Goal: Transaction & Acquisition: Purchase product/service

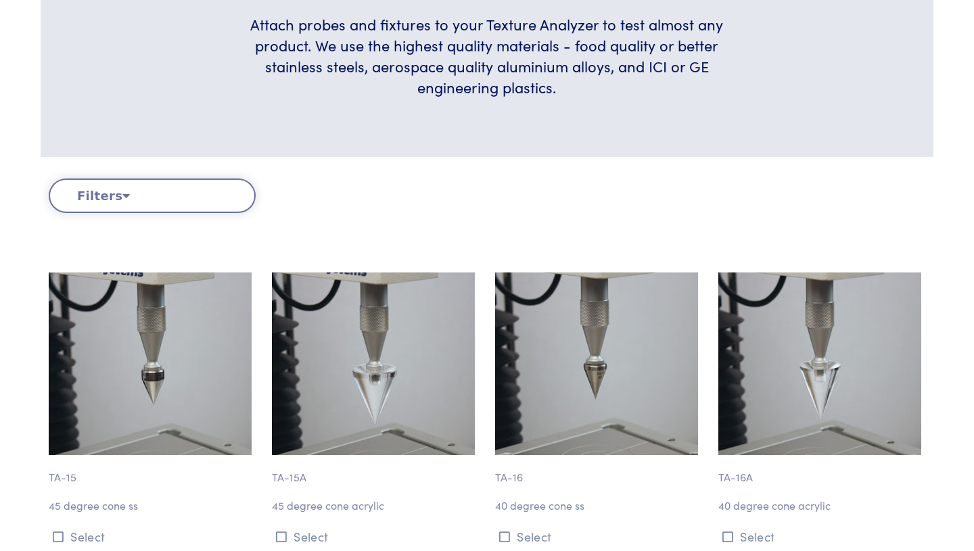
scroll to position [83, 0]
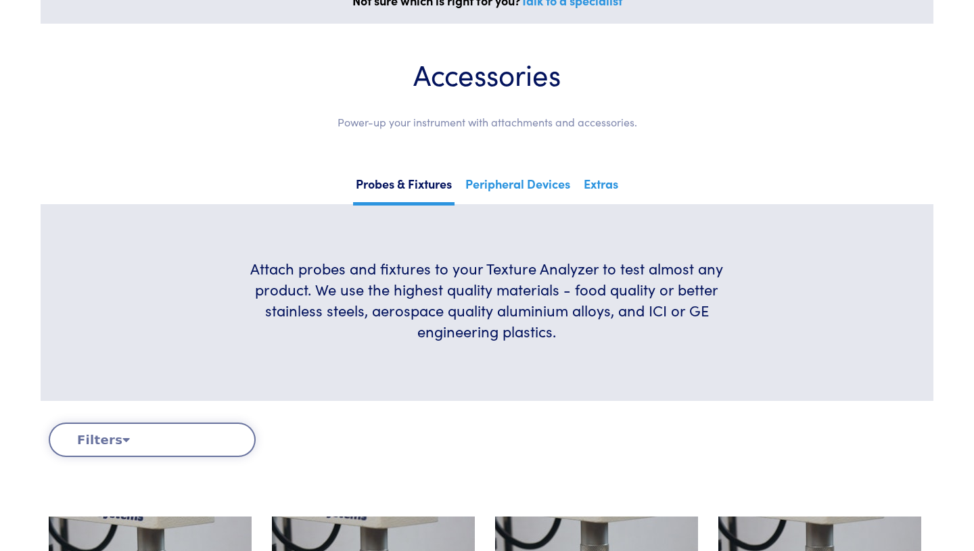
click at [188, 438] on button "Filters" at bounding box center [152, 440] width 207 height 35
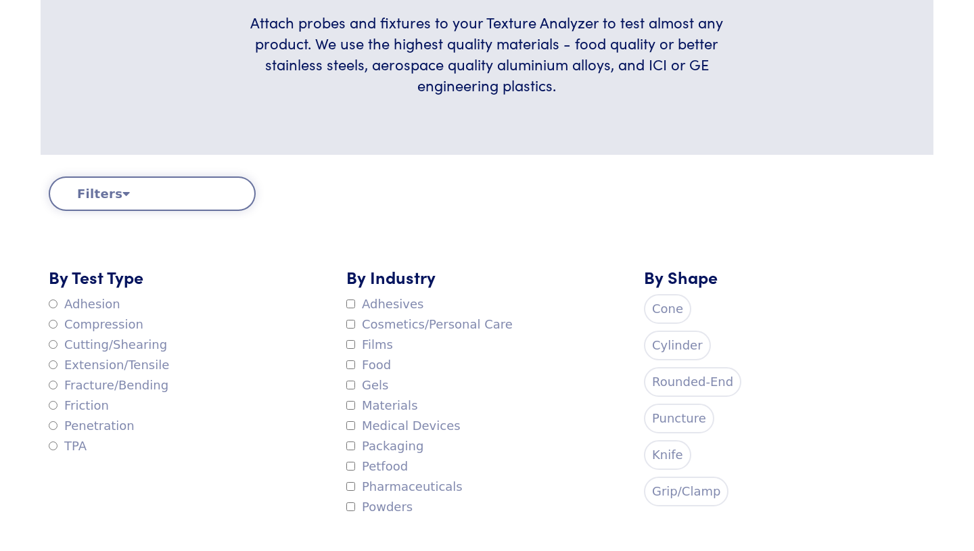
scroll to position [339, 0]
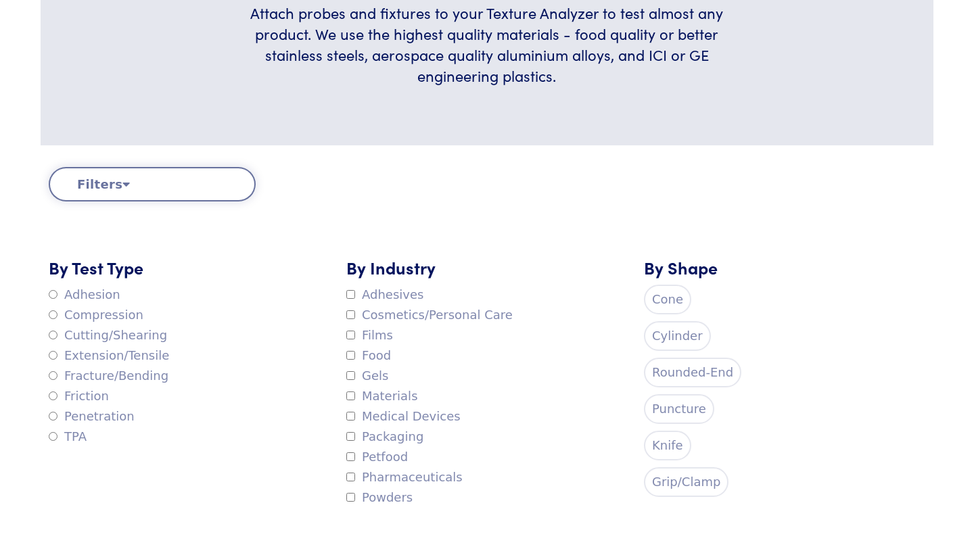
click at [664, 339] on label "Cylinder" at bounding box center [677, 336] width 67 height 30
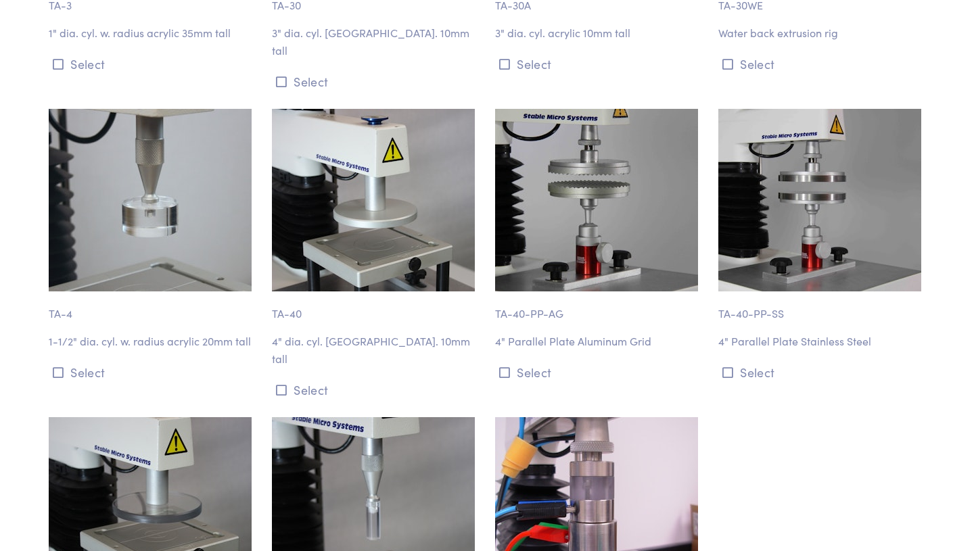
scroll to position [1750, 0]
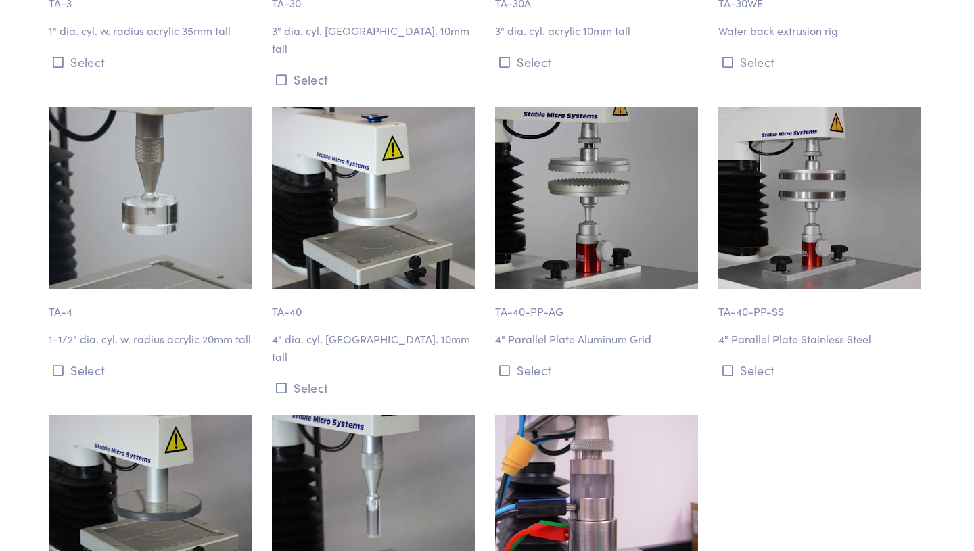
click at [228, 226] on img at bounding box center [150, 198] width 203 height 183
click at [66, 359] on button "Select" at bounding box center [152, 370] width 207 height 22
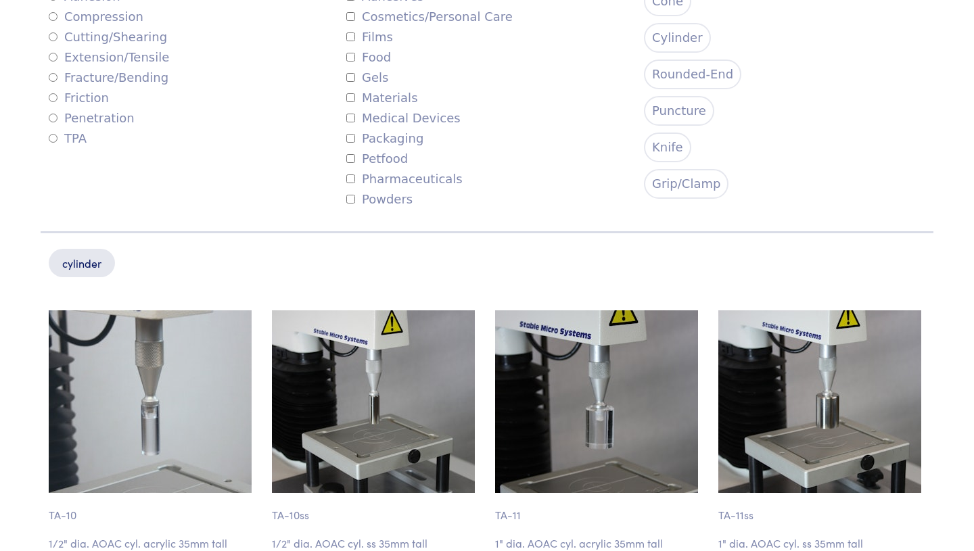
scroll to position [637, 0]
click at [492, 348] on div "TA-11 1" dia. AOAC cyl. acrylic 35mm tall Select" at bounding box center [598, 448] width 223 height 275
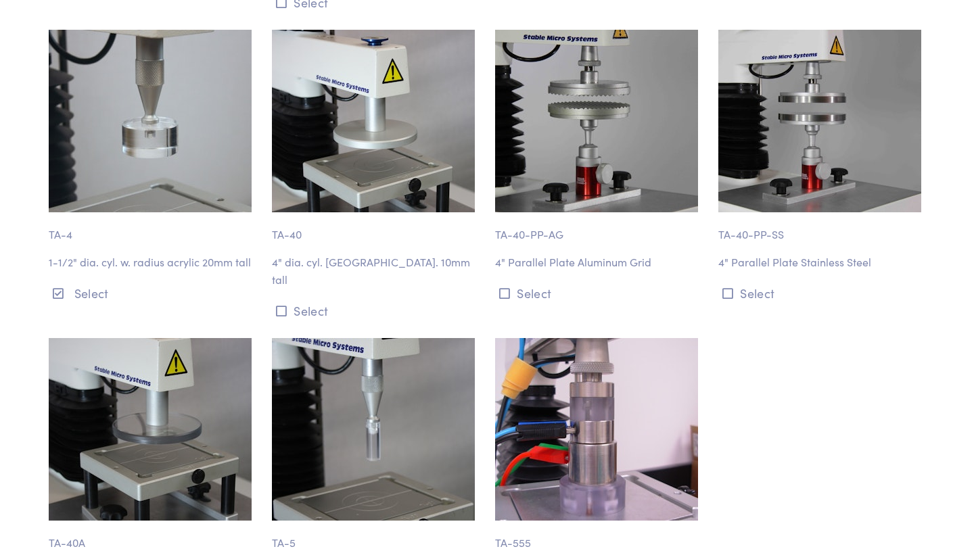
scroll to position [1819, 0]
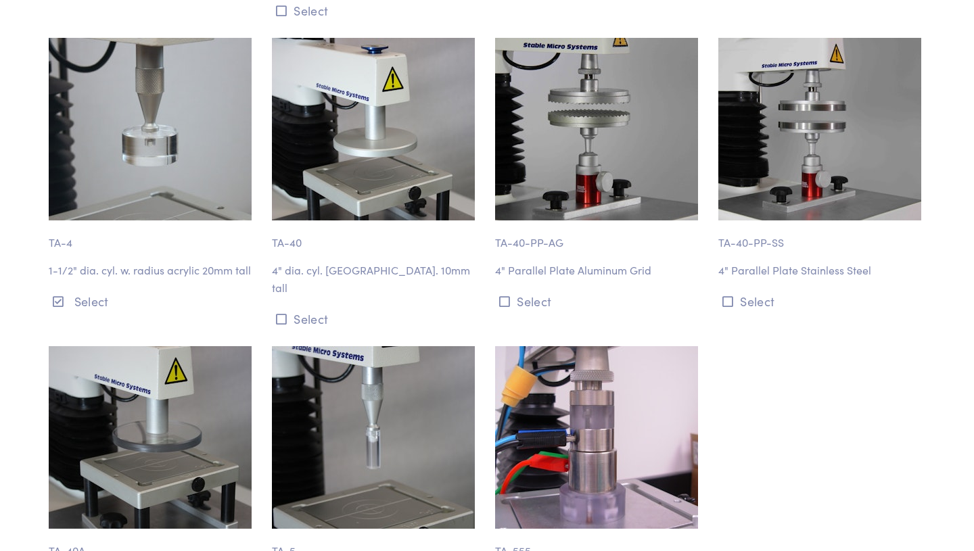
click at [112, 262] on p "1-1/2" dia. cyl. w. radius acrylic 20mm tall" at bounding box center [152, 271] width 207 height 18
click at [85, 262] on p "1-1/2" dia. cyl. w. radius acrylic 20mm tall" at bounding box center [152, 271] width 207 height 18
click at [76, 290] on button "Select" at bounding box center [152, 301] width 207 height 22
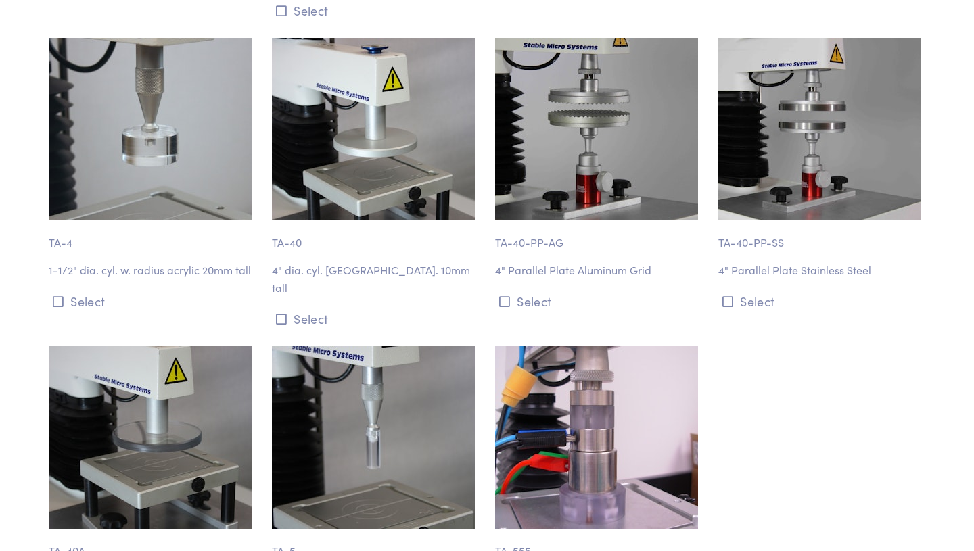
click at [121, 152] on img at bounding box center [150, 129] width 203 height 183
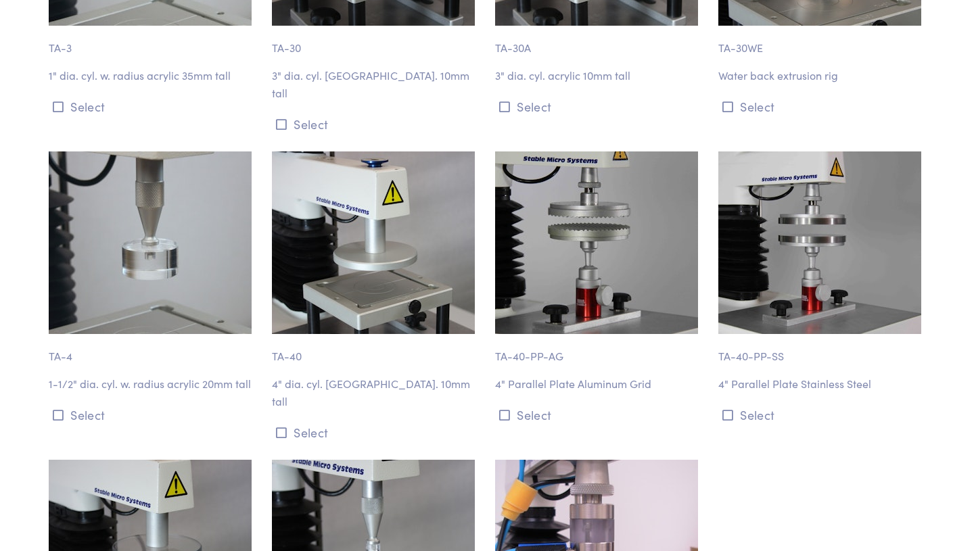
scroll to position [1704, 0]
